Goal: Find specific page/section: Find specific page/section

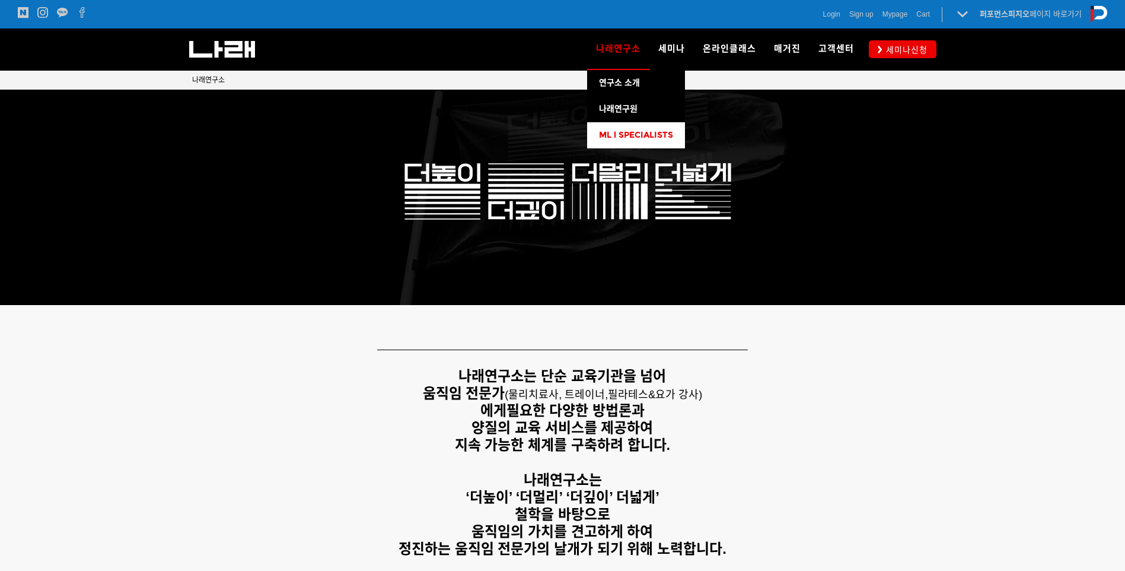
click at [638, 131] on span "ML l SPECIALISTS" at bounding box center [636, 135] width 74 height 10
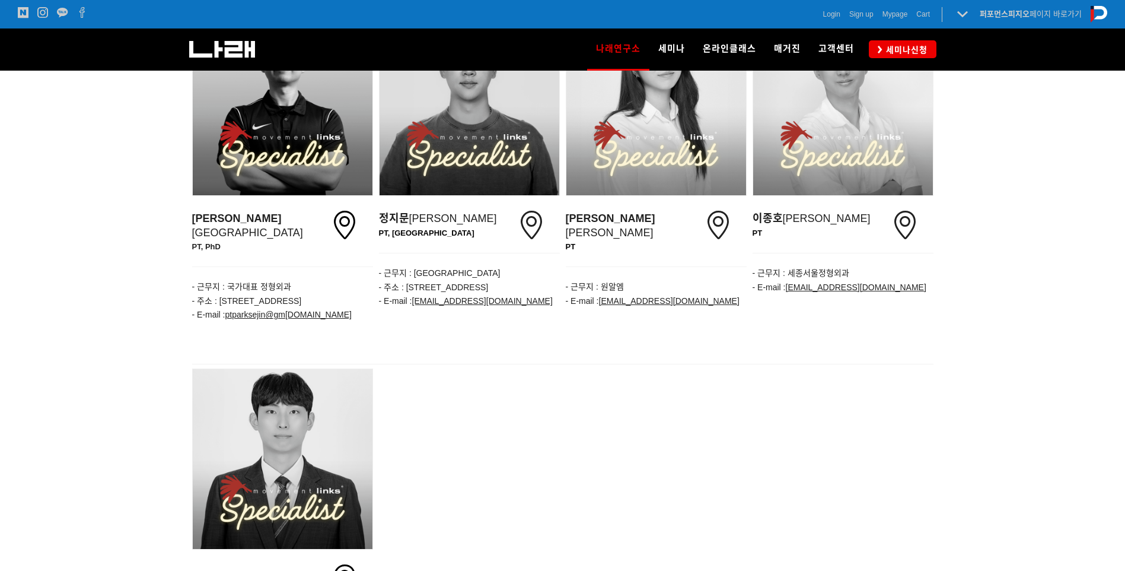
scroll to position [1661, 0]
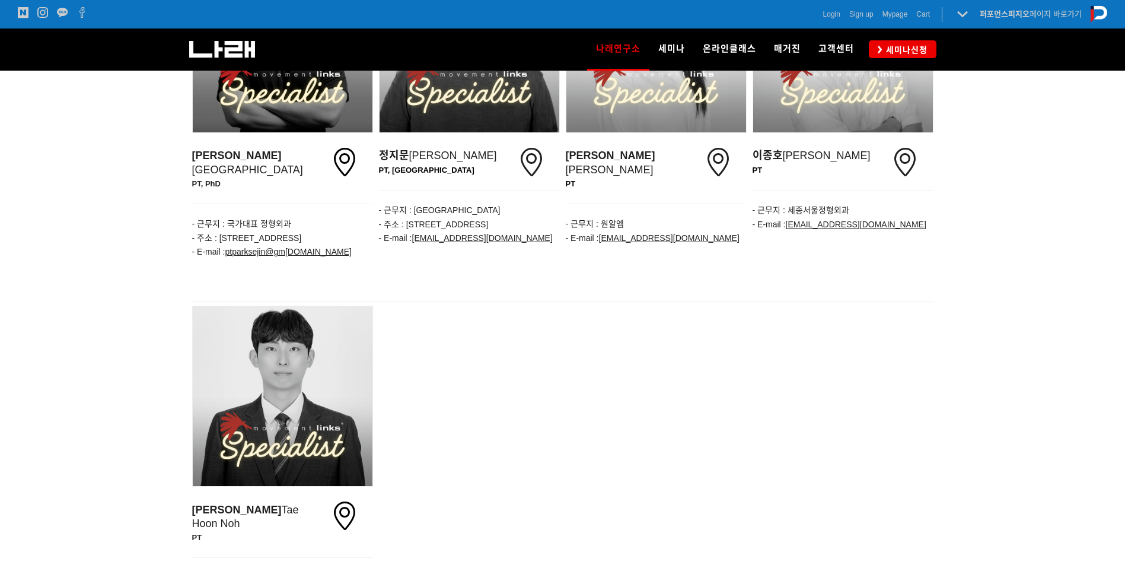
drag, startPoint x: 221, startPoint y: 521, endPoint x: 345, endPoint y: 523, distance: 124.6
